Goal: Information Seeking & Learning: Learn about a topic

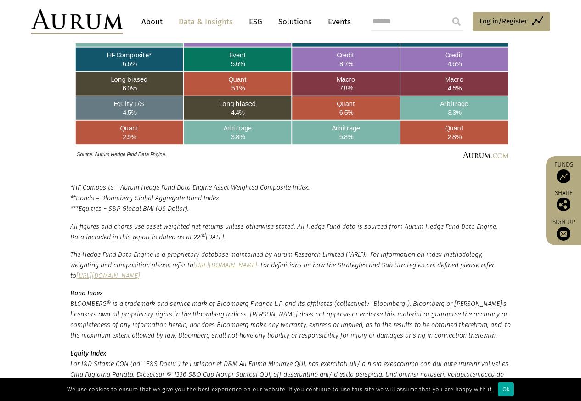
scroll to position [1928, 0]
